Goal: Information Seeking & Learning: Learn about a topic

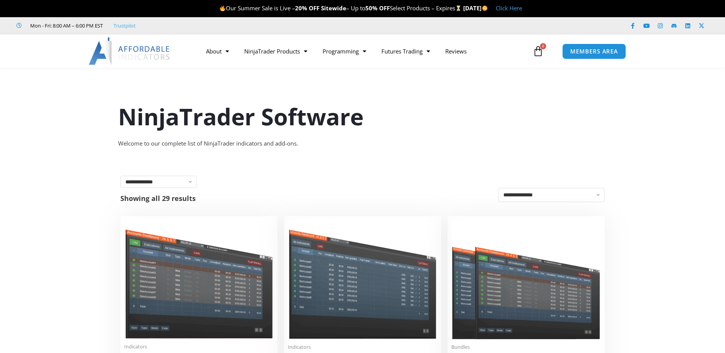
click at [118, 49] on img at bounding box center [130, 51] width 82 height 28
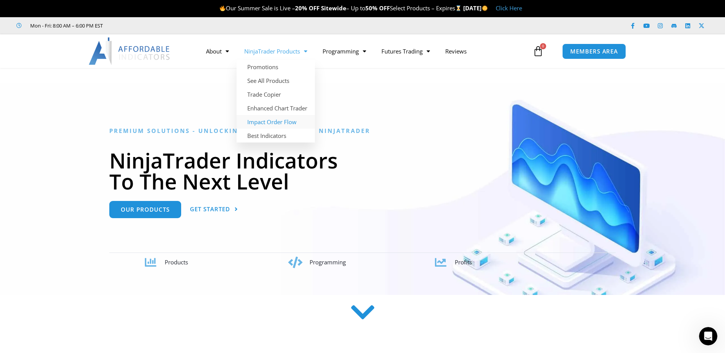
click at [298, 118] on link "Impact Order Flow" at bounding box center [276, 122] width 78 height 14
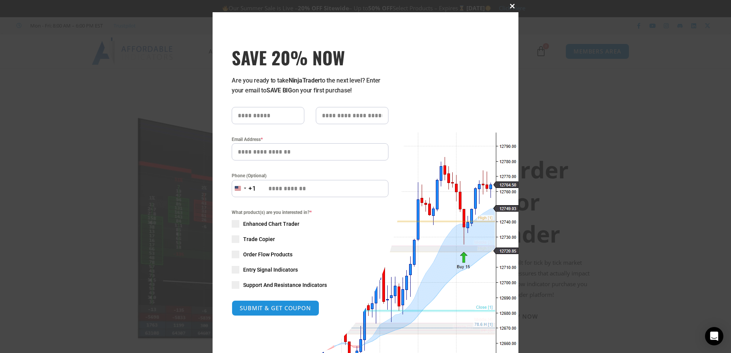
click at [513, 9] on button "Close this module" at bounding box center [512, 6] width 12 height 12
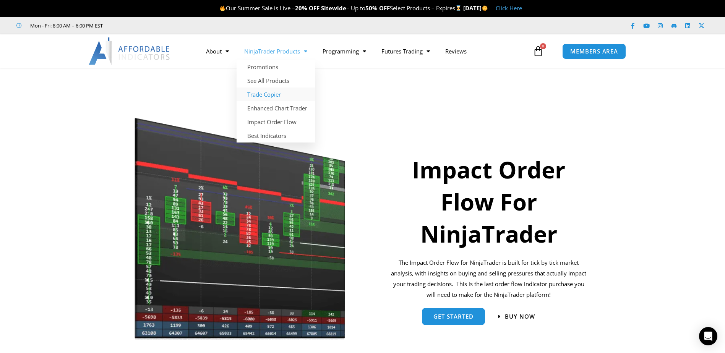
click at [278, 96] on link "Trade Copier" at bounding box center [276, 95] width 78 height 14
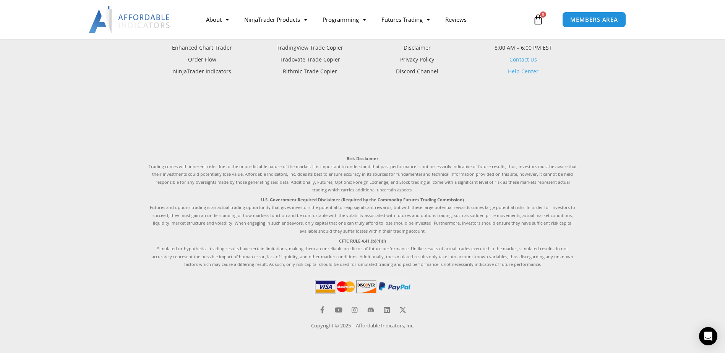
scroll to position [1726, 0]
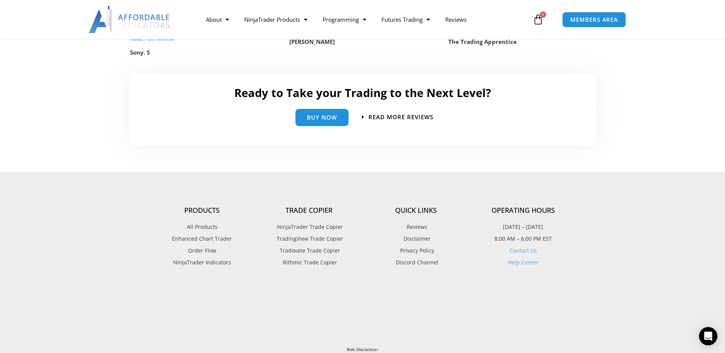
scroll to position [1769, 0]
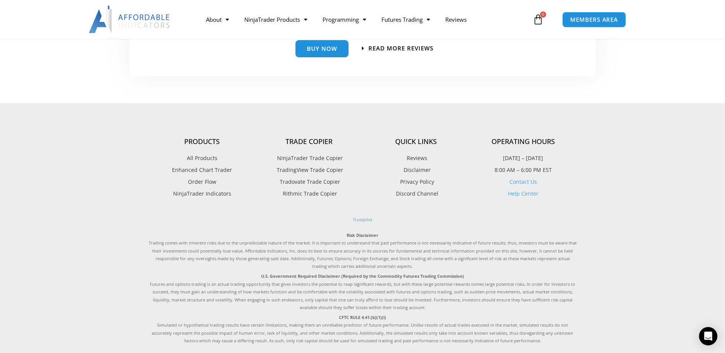
scroll to position [1795, 0]
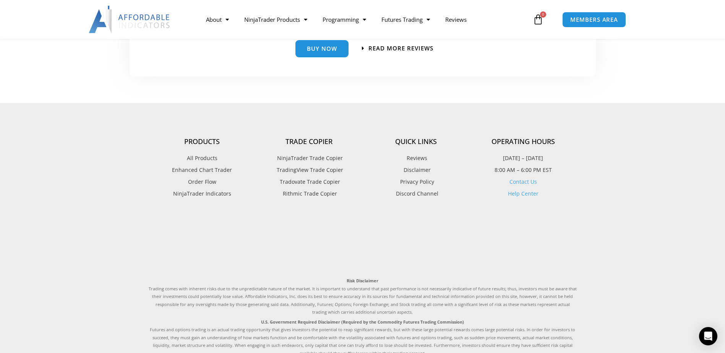
drag, startPoint x: 314, startPoint y: 167, endPoint x: 294, endPoint y: 170, distance: 20.1
